Goal: Task Accomplishment & Management: Use online tool/utility

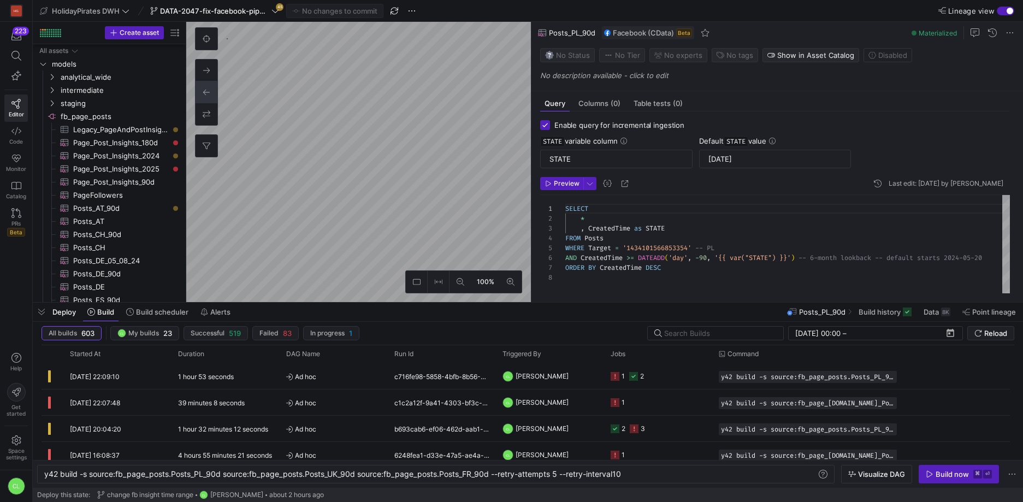
scroll to position [0, 582]
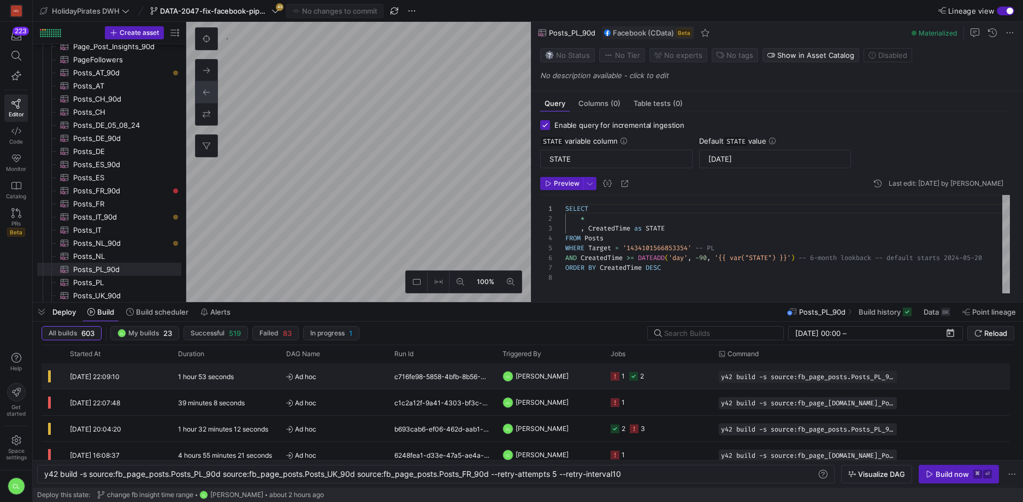
click at [542, 386] on span "[PERSON_NAME]" at bounding box center [542, 376] width 53 height 26
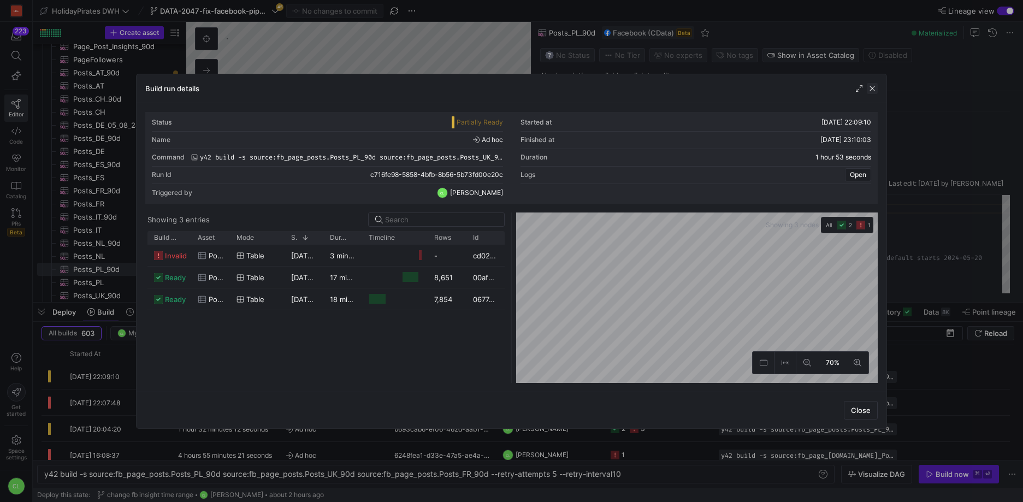
click at [870, 92] on span "button" at bounding box center [872, 88] width 11 height 11
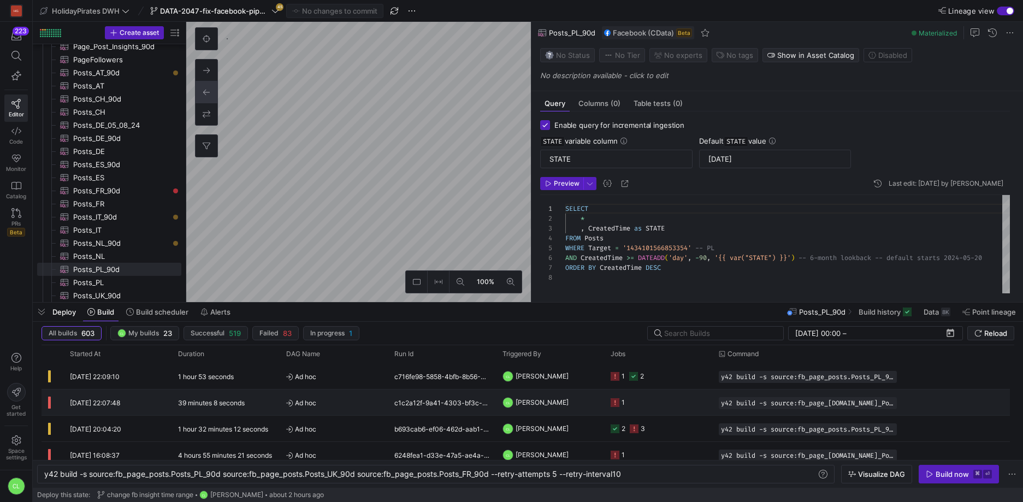
click at [635, 406] on y42-job-status-cell-renderer "1" at bounding box center [658, 402] width 95 height 25
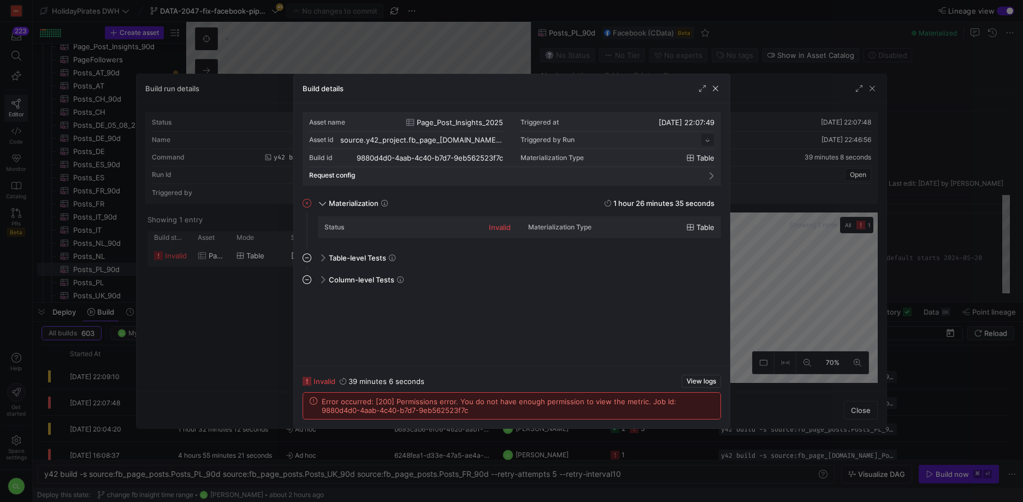
scroll to position [98, 0]
drag, startPoint x: 716, startPoint y: 88, endPoint x: 747, endPoint y: 87, distance: 30.6
click at [716, 88] on span "button" at bounding box center [715, 88] width 11 height 11
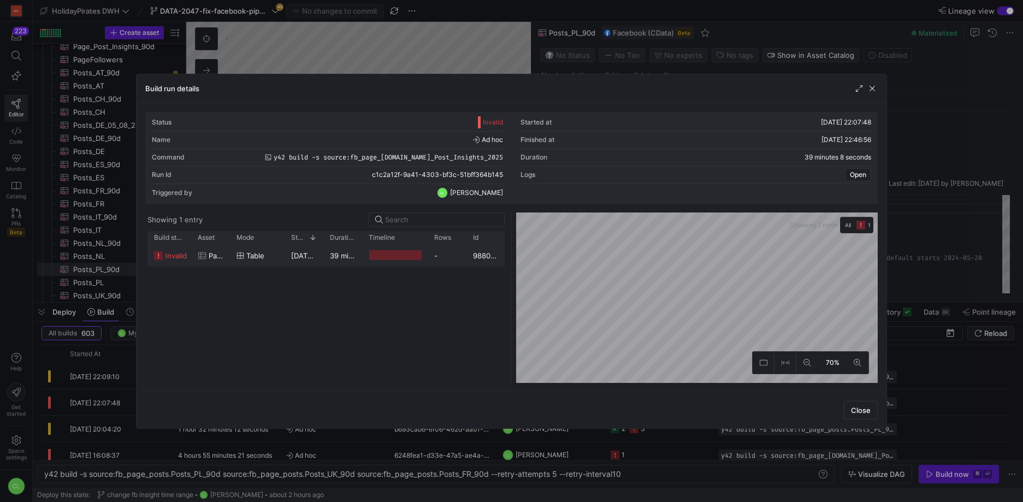
click at [878, 90] on div "Build run details" at bounding box center [512, 88] width 750 height 29
click at [875, 87] on span "button" at bounding box center [872, 88] width 11 height 11
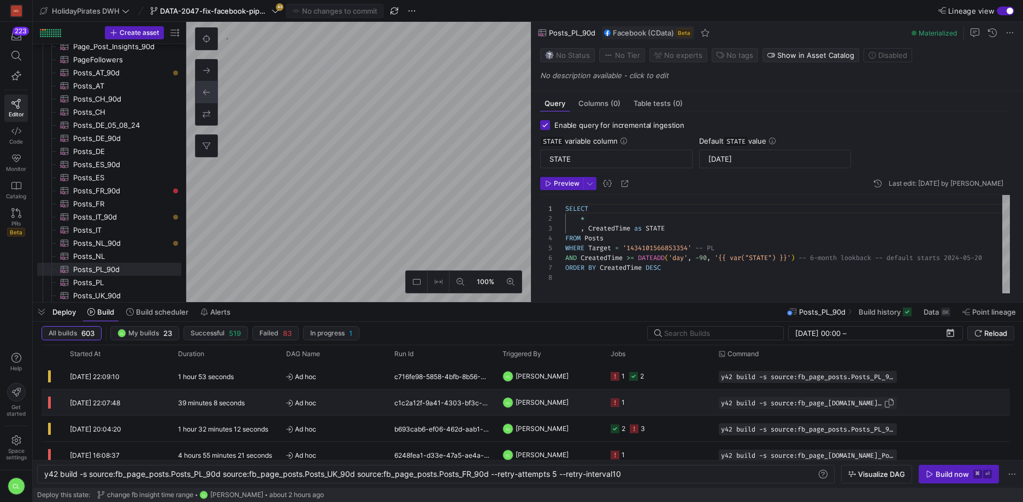
click at [884, 405] on span "Press SPACE to select this row." at bounding box center [889, 403] width 11 height 11
click at [411, 472] on div "y42 build -s source:fb_page_posts.Posts_PL_90d sou rce:fb_page_posts.Posts_UK_9…" at bounding box center [430, 474] width 772 height 9
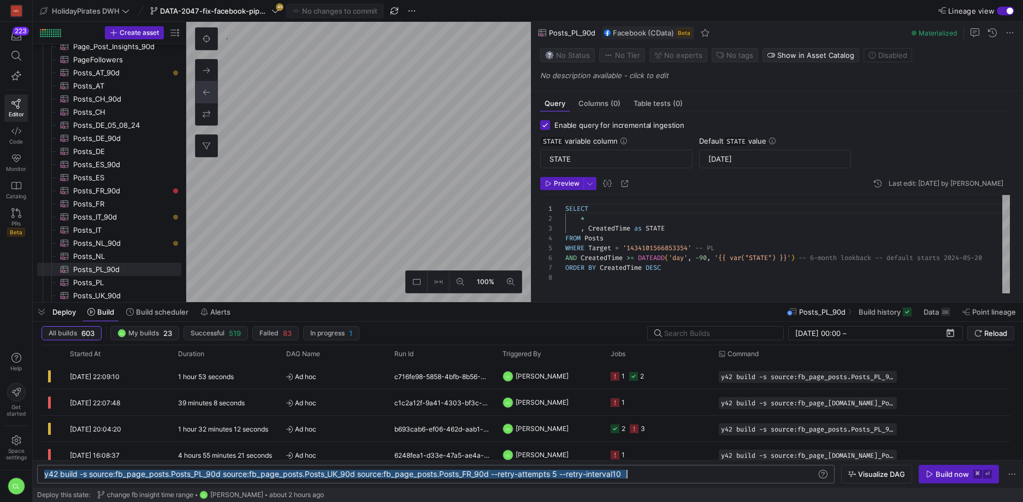
scroll to position [0, 582]
click at [411, 472] on div "y42 build -s source:fb_page_posts.Posts_PL_90d sou rce:fb_page_posts.Posts_UK_9…" at bounding box center [430, 474] width 772 height 9
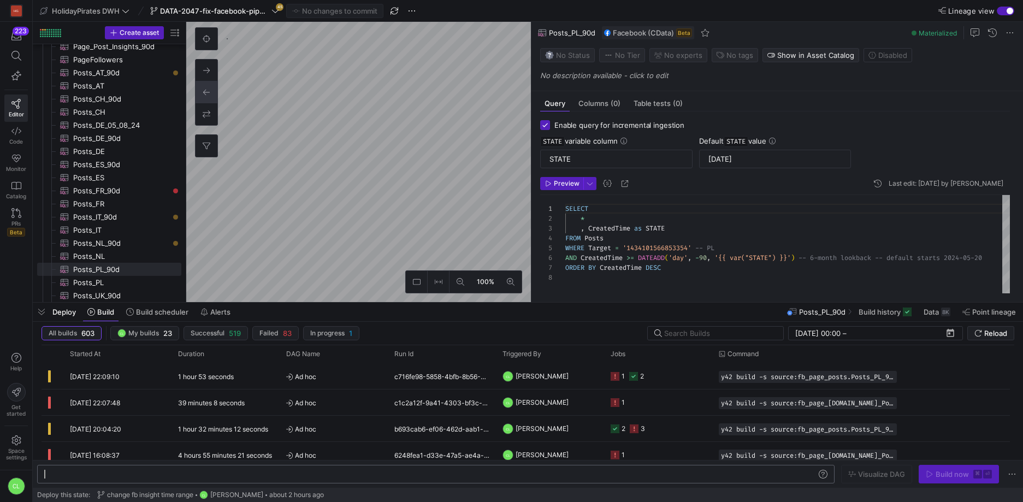
type textarea "y42 build -s source:fb_page_[DOMAIN_NAME]_Post_Insights_2025"
checkbox input "false"
type textarea "-- Only posts created in [DATE] SELECT * FROM PageAndPostInsights WHERE Target …"
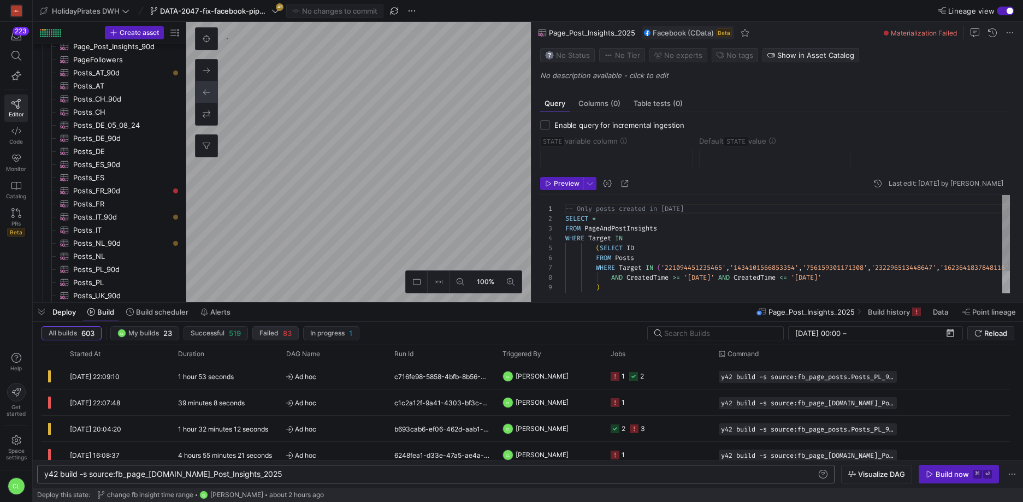
scroll to position [118, 0]
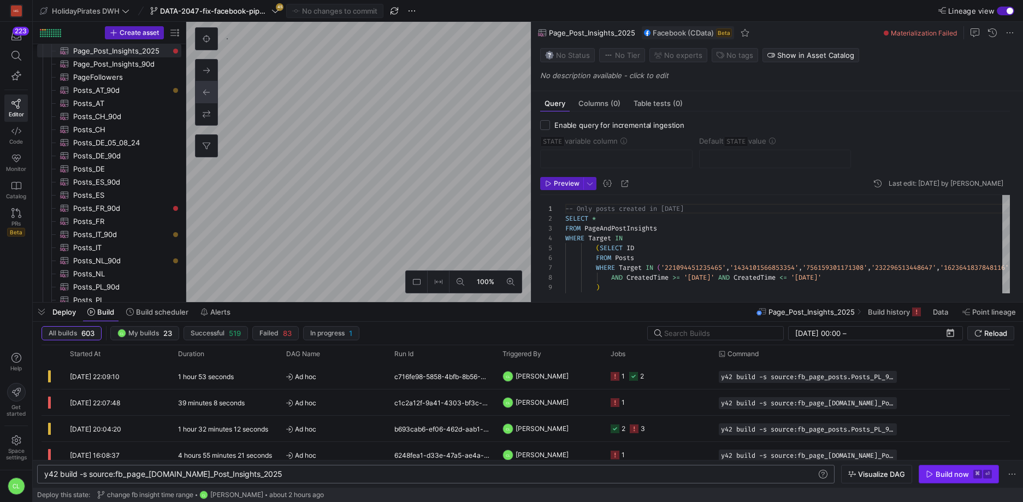
click at [952, 477] on div "Build now" at bounding box center [952, 474] width 33 height 9
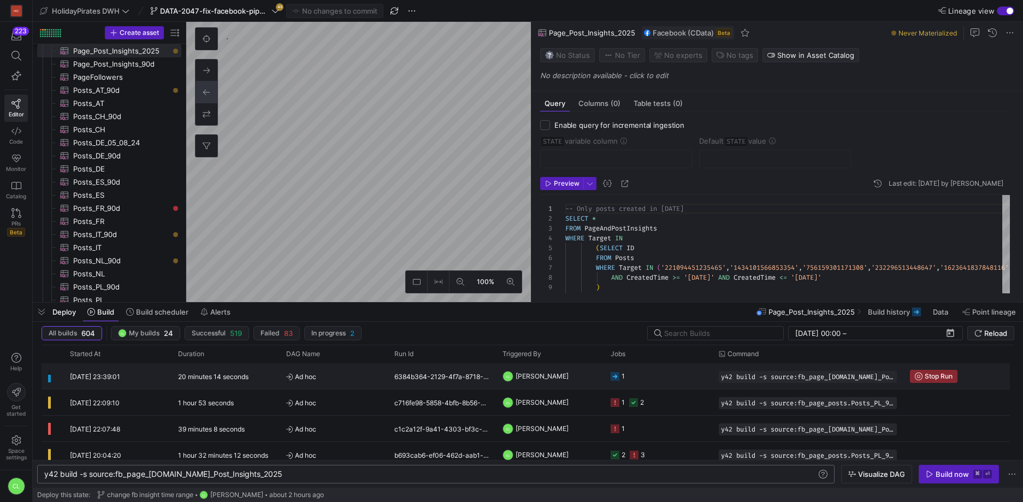
click at [662, 385] on y42-job-status-cell-renderer "1" at bounding box center [658, 376] width 95 height 25
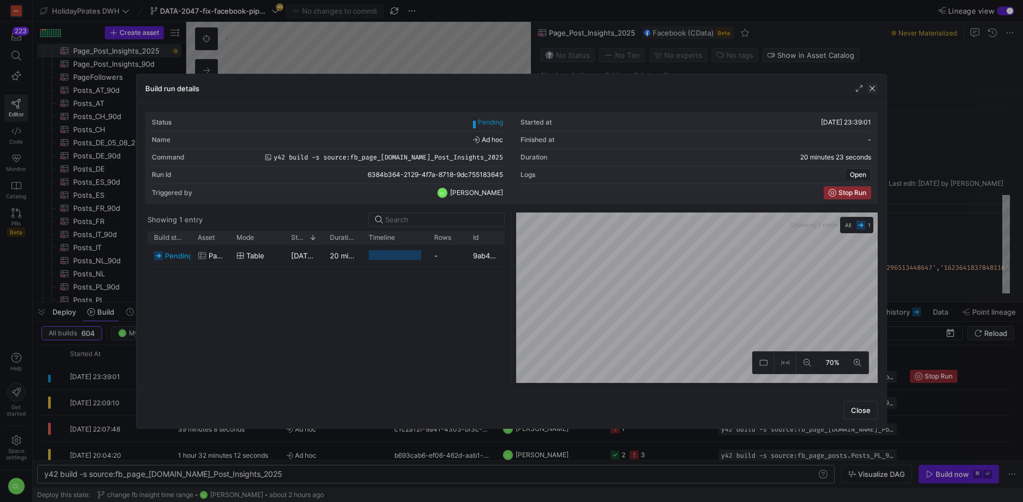
click at [873, 86] on span "button" at bounding box center [872, 88] width 11 height 11
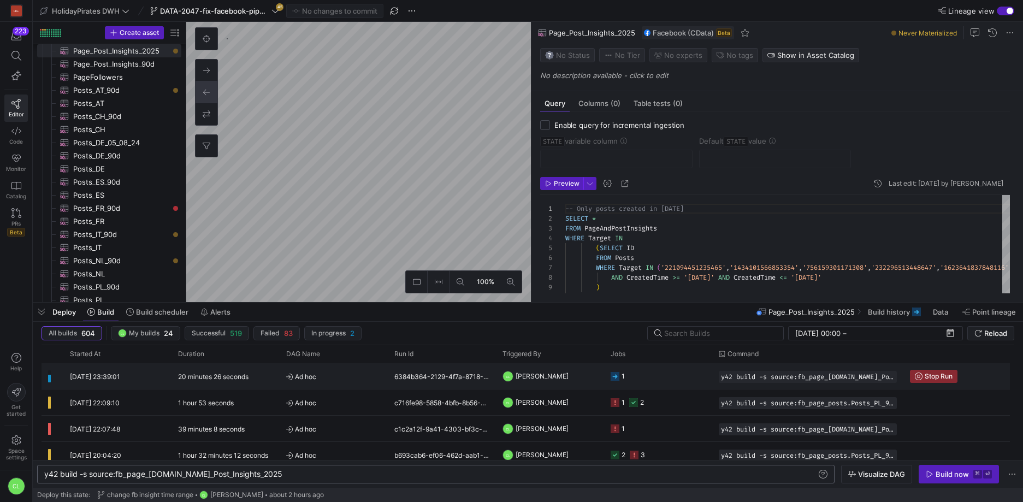
click at [442, 387] on div "6384b364-2129-4f7a-8718-9dc755183645" at bounding box center [442, 376] width 108 height 26
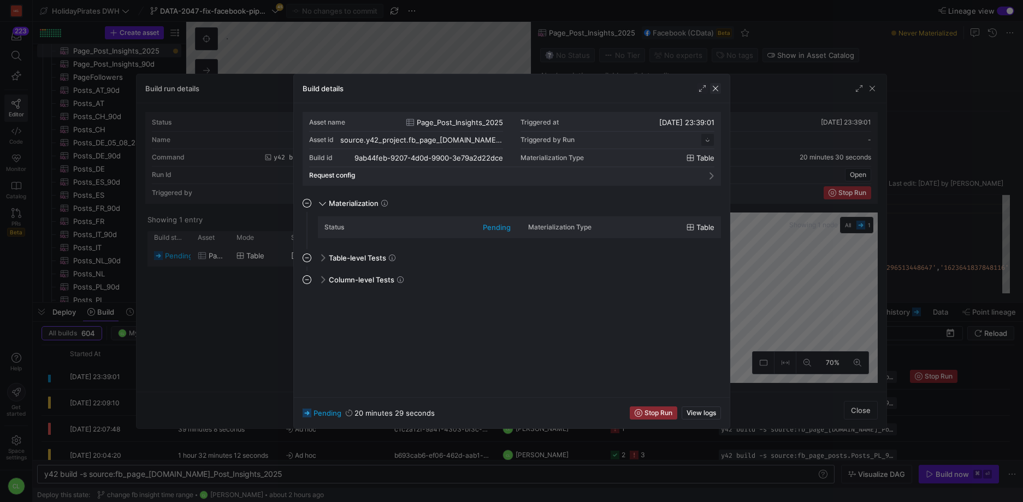
scroll to position [98, 0]
click at [714, 88] on span "button" at bounding box center [715, 88] width 11 height 11
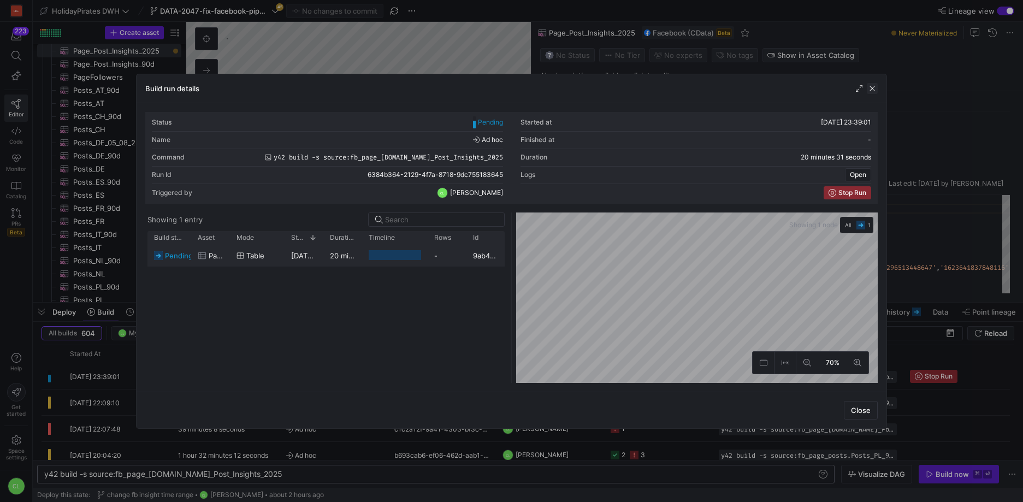
click at [872, 84] on span "button" at bounding box center [872, 88] width 11 height 11
